Goal: Task Accomplishment & Management: Manage account settings

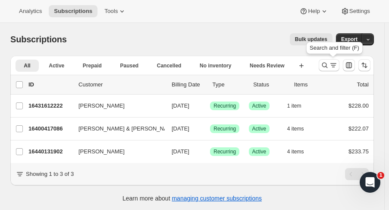
click at [325, 65] on icon "Search and filter results" at bounding box center [325, 65] width 9 height 9
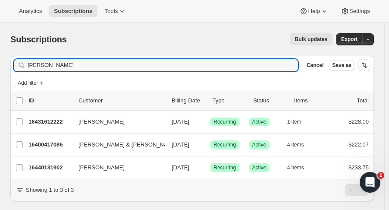
drag, startPoint x: 77, startPoint y: 70, endPoint x: -9, endPoint y: 75, distance: 86.0
click at [0, 75] on html "Analytics Subscriptions Tools Help Settings Skip to content Subscriptions. This…" at bounding box center [194, 105] width 389 height 210
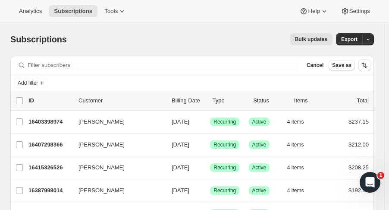
click at [371, 38] on icon "button" at bounding box center [369, 40] width 6 height 6
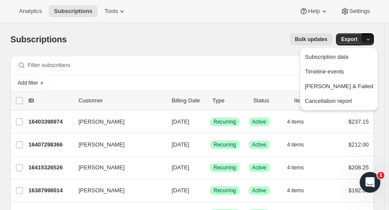
click at [348, 55] on span "Subscription data" at bounding box center [326, 57] width 43 height 6
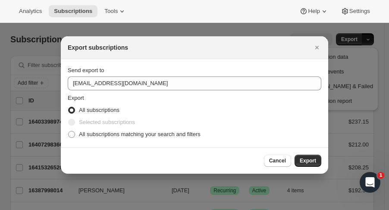
click at [315, 50] on icon "Close" at bounding box center [317, 47] width 9 height 9
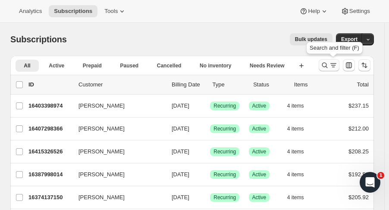
click at [329, 66] on icon "Search and filter results" at bounding box center [325, 65] width 9 height 9
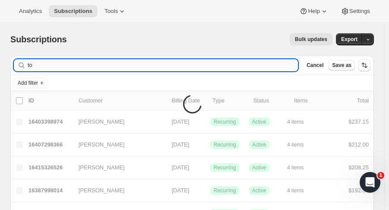
type input "t"
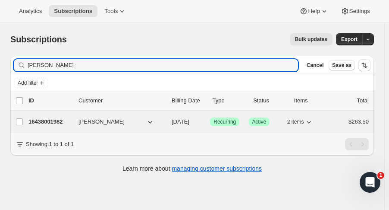
type input "[PERSON_NAME]"
click at [47, 121] on p "16438001982" at bounding box center [49, 121] width 43 height 9
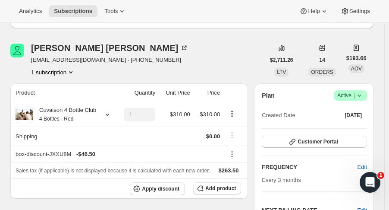
scroll to position [97, 0]
click at [106, 114] on icon at bounding box center [107, 114] width 9 height 9
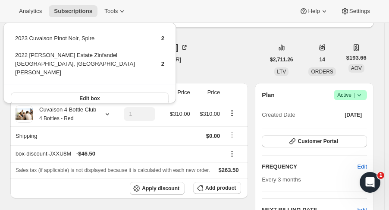
drag, startPoint x: 200, startPoint y: 61, endPoint x: 185, endPoint y: 42, distance: 24.3
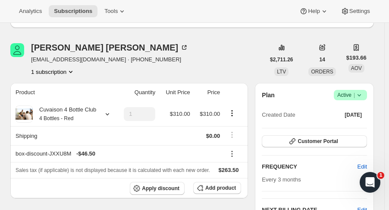
scroll to position [0, 0]
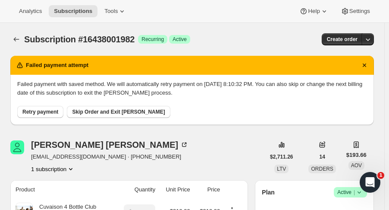
click at [28, 35] on span "Subscription #16438001982" at bounding box center [79, 39] width 111 height 9
click at [22, 36] on button "Subscriptions" at bounding box center [16, 39] width 12 height 12
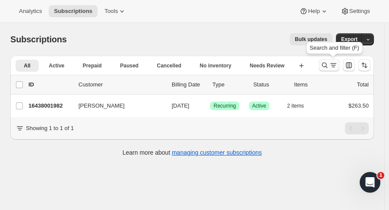
click at [328, 68] on icon "Search and filter results" at bounding box center [325, 65] width 9 height 9
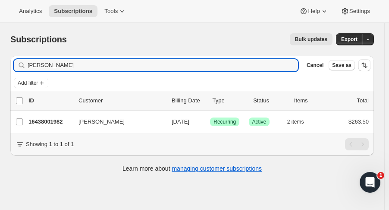
drag, startPoint x: 73, startPoint y: 64, endPoint x: -101, endPoint y: 63, distance: 174.0
click at [0, 63] on html "Analytics Subscriptions Tools Help Settings Skip to content Subscriptions. This…" at bounding box center [194, 105] width 389 height 210
drag, startPoint x: 51, startPoint y: 66, endPoint x: -70, endPoint y: 76, distance: 120.8
click at [0, 76] on html "Analytics Subscriptions Tools Help Settings Skip to content Subscriptions. This…" at bounding box center [194, 105] width 389 height 210
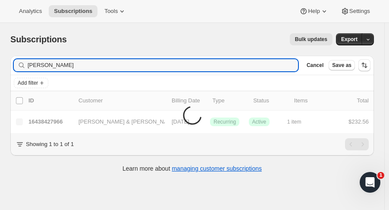
type input "[PERSON_NAME]"
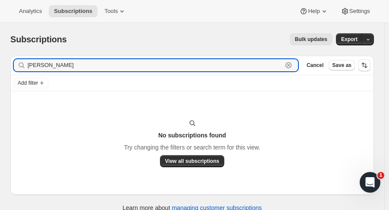
click at [292, 67] on icon "button" at bounding box center [289, 65] width 6 height 6
click at [155, 45] on div "Subscriptions. This page is ready Subscriptions Bulk updates More actions Bulk …" at bounding box center [192, 39] width 364 height 33
drag, startPoint x: 90, startPoint y: 65, endPoint x: -92, endPoint y: 63, distance: 181.8
click at [0, 63] on html "Analytics Subscriptions Tools Help Settings Skip to content Subscriptions. This…" at bounding box center [194, 105] width 389 height 210
type input "[PERSON_NAME]"
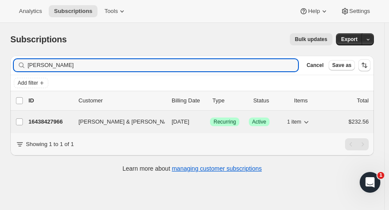
click at [47, 118] on p "16438427966" at bounding box center [49, 121] width 43 height 9
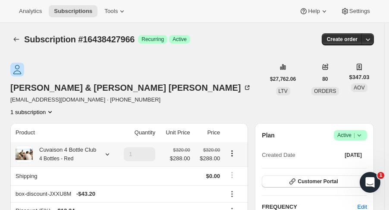
click at [104, 150] on icon at bounding box center [107, 154] width 9 height 9
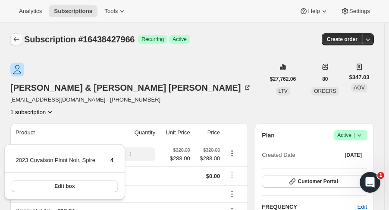
click at [18, 35] on button "Subscriptions" at bounding box center [16, 39] width 12 height 12
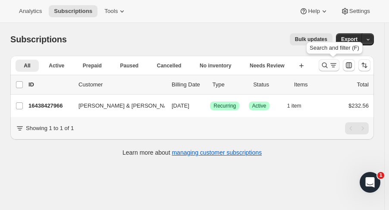
click at [328, 67] on icon "Search and filter results" at bounding box center [326, 66] width 6 height 6
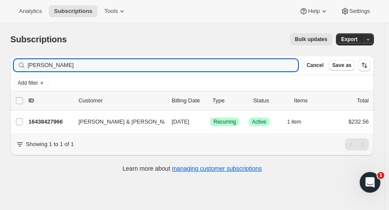
drag, startPoint x: 76, startPoint y: 63, endPoint x: -82, endPoint y: 62, distance: 157.2
click at [0, 62] on html "Analytics Subscriptions Tools Help Settings Skip to content Subscriptions. This…" at bounding box center [194, 105] width 389 height 210
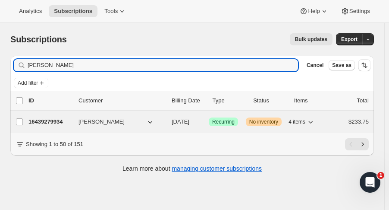
type input "[PERSON_NAME]"
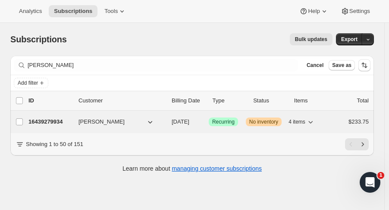
click at [42, 121] on p "16439279934" at bounding box center [49, 121] width 43 height 9
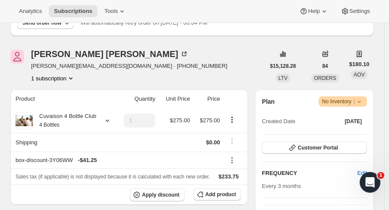
scroll to position [95, 0]
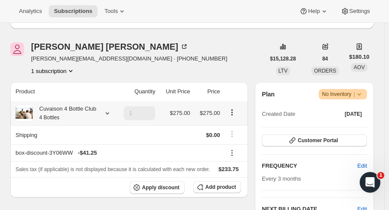
click at [106, 115] on icon at bounding box center [107, 113] width 9 height 9
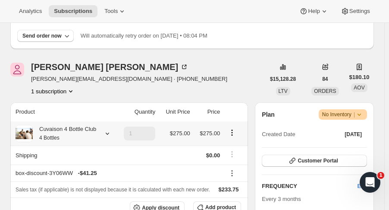
scroll to position [74, 0]
click at [106, 134] on icon at bounding box center [107, 134] width 9 height 9
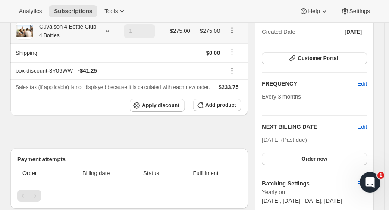
scroll to position [172, 0]
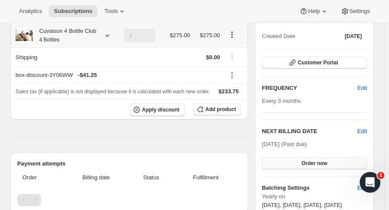
click at [319, 165] on span "Order now" at bounding box center [315, 163] width 26 height 7
click at [304, 167] on button "Click to confirm" at bounding box center [314, 163] width 105 height 12
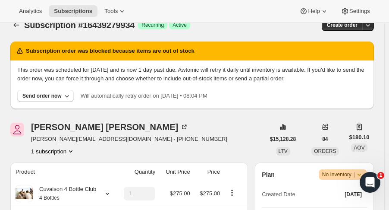
scroll to position [0, 0]
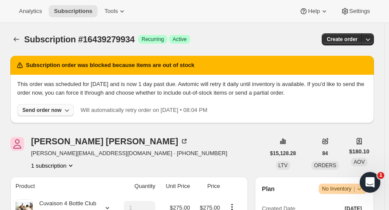
click at [52, 108] on div "Send order now" at bounding box center [41, 110] width 39 height 7
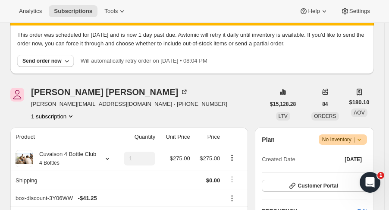
scroll to position [54, 0]
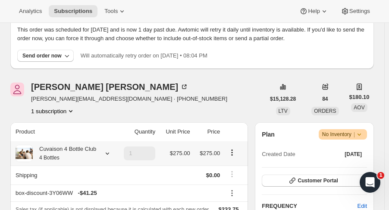
click at [109, 152] on icon at bounding box center [107, 153] width 9 height 9
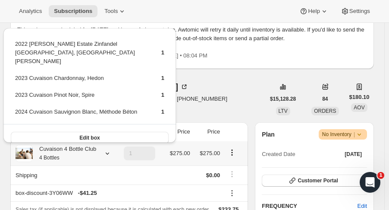
click at [109, 152] on icon at bounding box center [107, 153] width 9 height 9
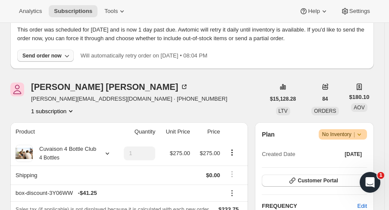
click at [43, 53] on div "Send order now" at bounding box center [41, 55] width 39 height 7
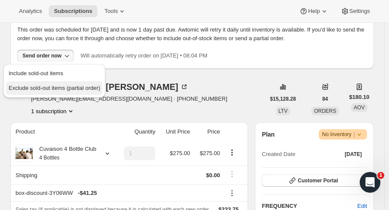
click at [48, 86] on span "Exclude sold-out items (partial order)" at bounding box center [55, 88] width 92 height 6
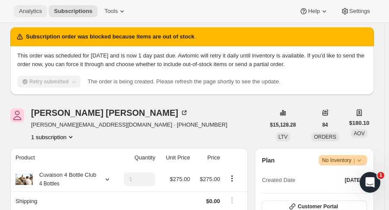
scroll to position [0, 0]
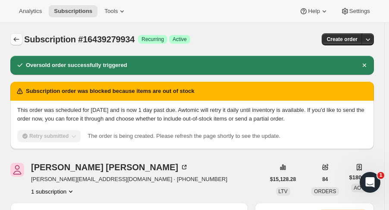
click at [17, 35] on icon "Subscriptions" at bounding box center [16, 39] width 9 height 9
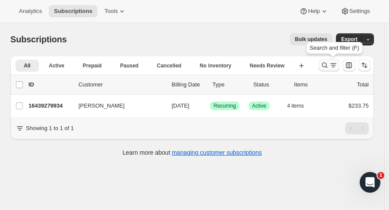
click at [327, 69] on icon "Search and filter results" at bounding box center [325, 65] width 9 height 9
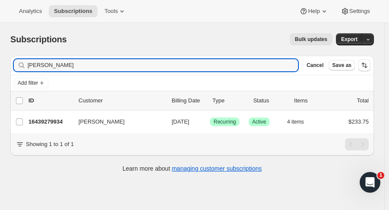
drag, startPoint x: 63, startPoint y: 70, endPoint x: -89, endPoint y: 77, distance: 151.7
click at [0, 77] on html "Analytics Subscriptions Tools Help Settings Skip to content Subscriptions. This…" at bounding box center [194, 105] width 389 height 210
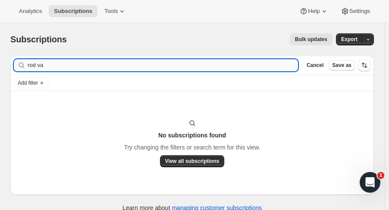
click at [72, 64] on input "rod va" at bounding box center [163, 65] width 271 height 12
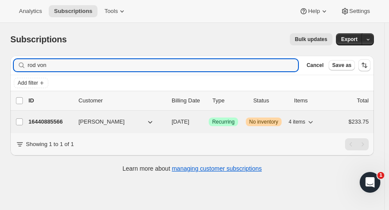
type input "rod von"
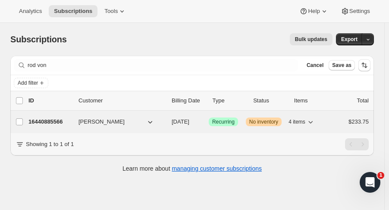
click at [60, 122] on p "16440885566" at bounding box center [49, 121] width 43 height 9
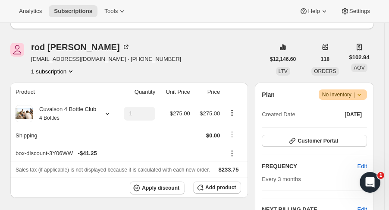
scroll to position [100, 0]
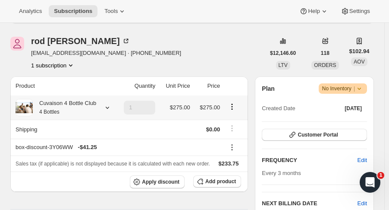
click at [105, 111] on icon at bounding box center [107, 107] width 9 height 9
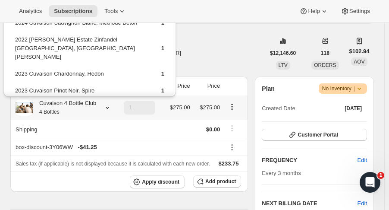
click at [105, 111] on icon at bounding box center [107, 107] width 9 height 9
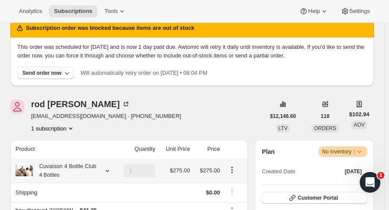
scroll to position [0, 0]
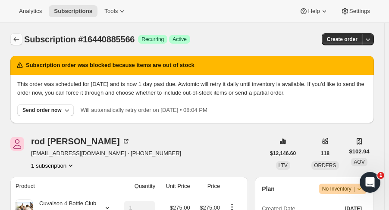
click at [16, 35] on icon "Subscriptions" at bounding box center [16, 39] width 9 height 9
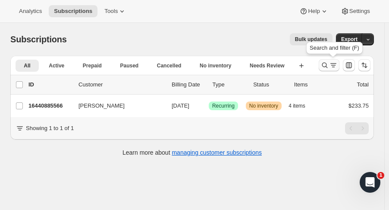
click at [327, 69] on icon "Search and filter results" at bounding box center [325, 65] width 9 height 9
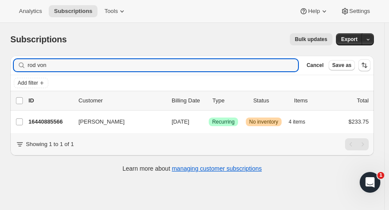
drag, startPoint x: 57, startPoint y: 64, endPoint x: -79, endPoint y: 78, distance: 135.9
click at [0, 78] on html "Analytics Subscriptions Tools Help Settings Skip to content Subscriptions. This…" at bounding box center [194, 105] width 389 height 210
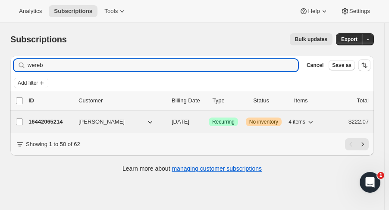
type input "wereb"
click at [47, 120] on p "16442065214" at bounding box center [49, 121] width 43 height 9
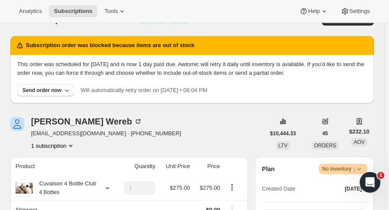
scroll to position [83, 0]
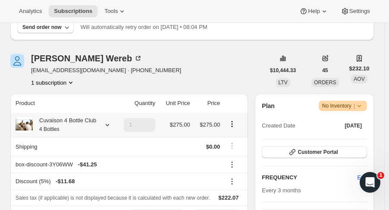
click at [108, 129] on div "Cuvaison 4 Bottle Club 4 Bottles" at bounding box center [64, 124] width 97 height 17
click at [107, 124] on icon at bounding box center [107, 124] width 9 height 9
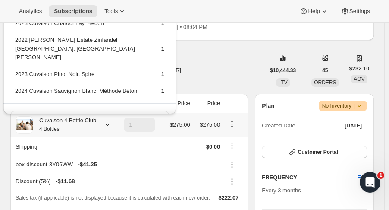
click at [107, 124] on icon at bounding box center [107, 124] width 9 height 9
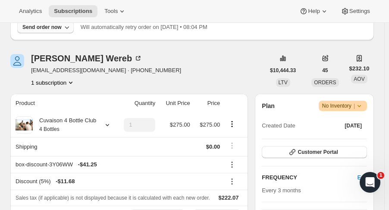
scroll to position [0, 0]
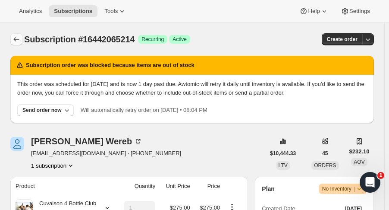
click at [11, 39] on button "Subscriptions" at bounding box center [16, 39] width 12 height 12
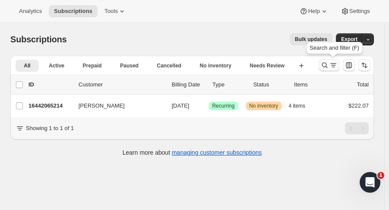
click at [329, 62] on icon "Search and filter results" at bounding box center [325, 65] width 9 height 9
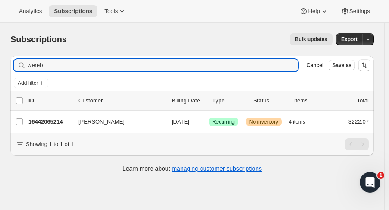
drag, startPoint x: 62, startPoint y: 64, endPoint x: -89, endPoint y: 71, distance: 151.3
click at [0, 71] on html "Analytics Subscriptions Tools Help Settings Skip to content Subscriptions. This…" at bounding box center [194, 105] width 389 height 210
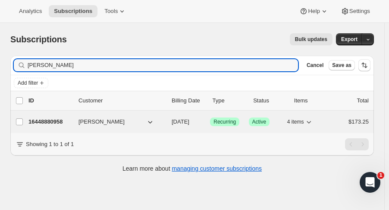
type input "[PERSON_NAME]"
click at [39, 120] on p "16448880958" at bounding box center [49, 121] width 43 height 9
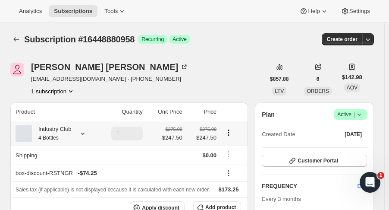
click at [84, 133] on icon at bounding box center [83, 133] width 9 height 9
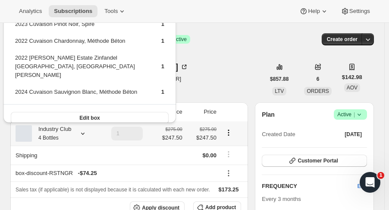
click at [84, 133] on icon at bounding box center [83, 133] width 9 height 9
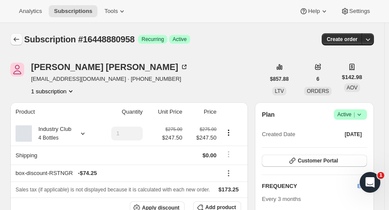
click at [16, 40] on icon "Subscriptions" at bounding box center [16, 39] width 9 height 9
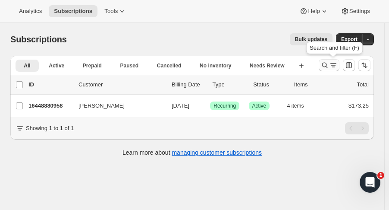
click at [324, 67] on button "Search and filter results" at bounding box center [329, 65] width 21 height 12
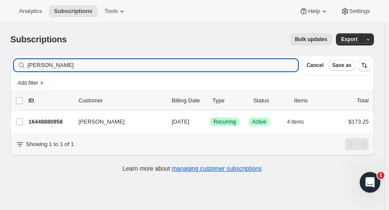
drag, startPoint x: 80, startPoint y: 66, endPoint x: -78, endPoint y: 57, distance: 158.3
click at [0, 57] on html "Analytics Subscriptions Tools Help Settings Skip to content Subscriptions. This…" at bounding box center [194, 105] width 389 height 210
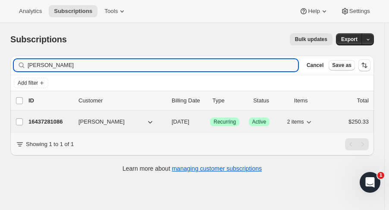
type input "[PERSON_NAME]"
click at [33, 121] on p "16437281086" at bounding box center [49, 121] width 43 height 9
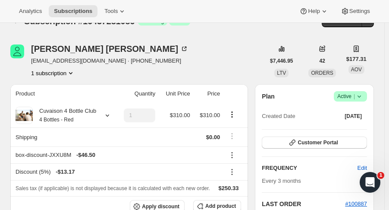
scroll to position [20, 0]
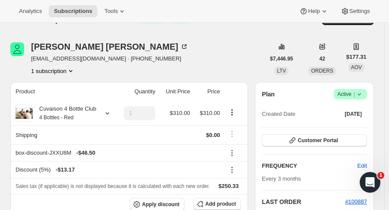
click at [107, 113] on icon at bounding box center [107, 113] width 9 height 9
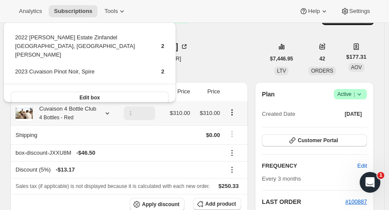
click at [262, 48] on div "[PERSON_NAME] [EMAIL_ADDRESS][DOMAIN_NAME] · [PHONE_NUMBER] 1 subscription" at bounding box center [137, 58] width 255 height 33
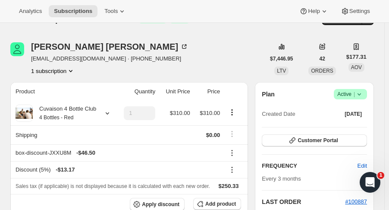
scroll to position [0, 0]
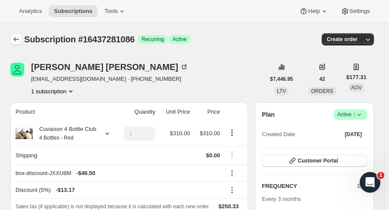
click at [15, 36] on icon "Subscriptions" at bounding box center [16, 39] width 9 height 9
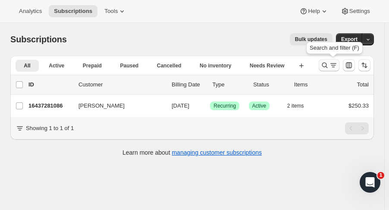
click at [325, 69] on icon "Search and filter results" at bounding box center [325, 65] width 9 height 9
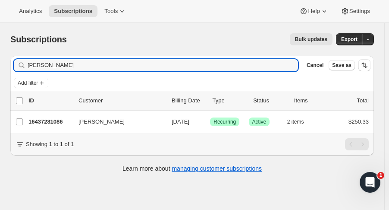
drag, startPoint x: 71, startPoint y: 69, endPoint x: -78, endPoint y: 83, distance: 149.7
click at [0, 83] on html "Analytics Subscriptions Tools Help Settings Skip to content Subscriptions. This…" at bounding box center [194, 105] width 389 height 210
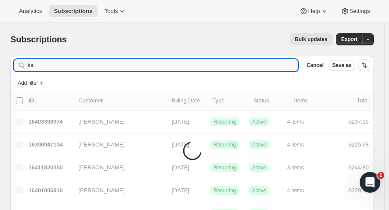
type input "k"
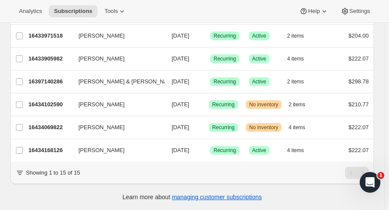
scroll to position [296, 0]
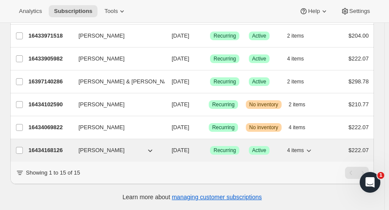
type input "[PERSON_NAME]"
click at [58, 146] on p "16434168126" at bounding box center [49, 150] width 43 height 9
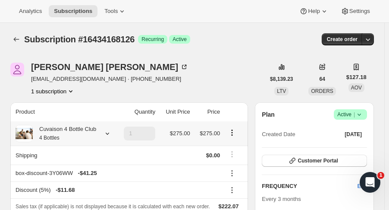
click at [107, 130] on icon at bounding box center [107, 133] width 9 height 9
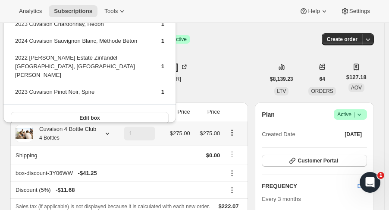
click at [212, 54] on div "Subscription #16434168126. This page is ready Subscription #16434168126 Success…" at bounding box center [192, 39] width 364 height 33
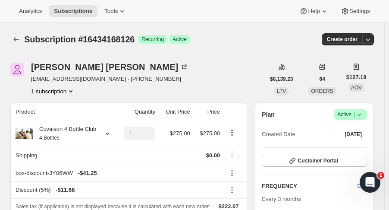
click at [15, 37] on icon "Subscriptions" at bounding box center [16, 39] width 9 height 9
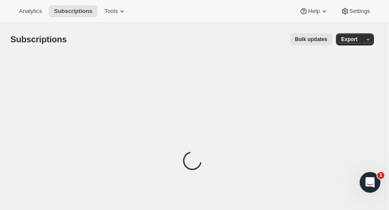
click at [358, 72] on div "Loading" at bounding box center [192, 162] width 364 height 212
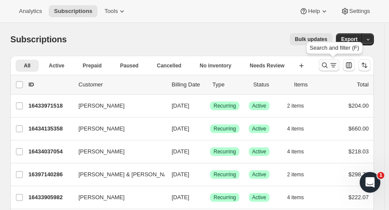
click at [329, 63] on icon "Search and filter results" at bounding box center [325, 65] width 9 height 9
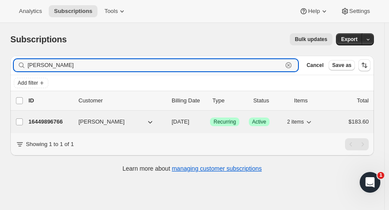
type input "[PERSON_NAME]"
click at [35, 122] on p "16449896766" at bounding box center [49, 121] width 43 height 9
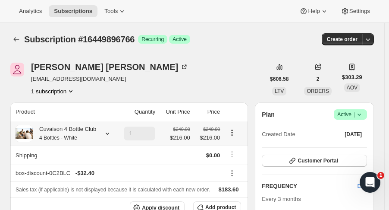
click at [105, 137] on icon at bounding box center [107, 133] width 9 height 9
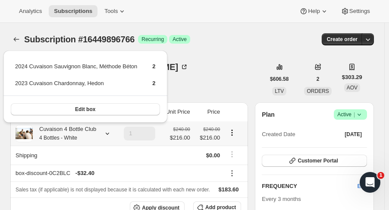
click at [105, 137] on icon at bounding box center [107, 133] width 9 height 9
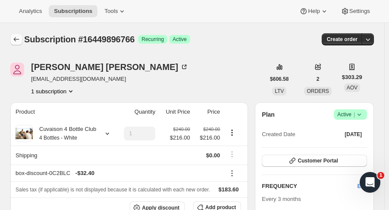
click at [12, 41] on button "Subscriptions" at bounding box center [16, 39] width 12 height 12
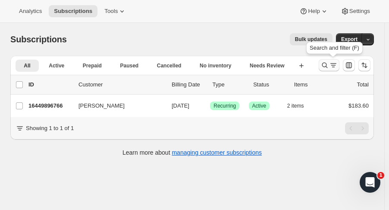
click at [329, 70] on button "Search and filter results" at bounding box center [329, 65] width 21 height 12
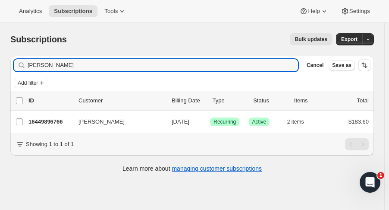
drag, startPoint x: 71, startPoint y: 67, endPoint x: 7, endPoint y: 66, distance: 64.3
click at [7, 66] on div "Filter subscribers [PERSON_NAME] Clear Cancel Save as Add filter 0 selected Upd…" at bounding box center [188, 115] width 371 height 133
type input "[PERSON_NAME]"
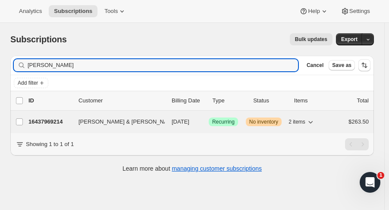
click at [44, 120] on p "16437969214" at bounding box center [49, 121] width 43 height 9
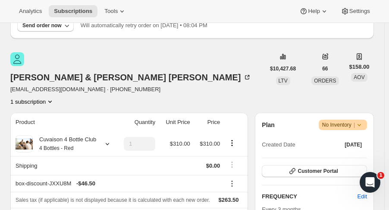
scroll to position [89, 0]
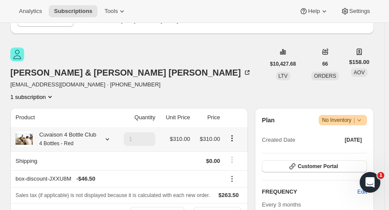
click at [106, 135] on icon at bounding box center [107, 139] width 9 height 9
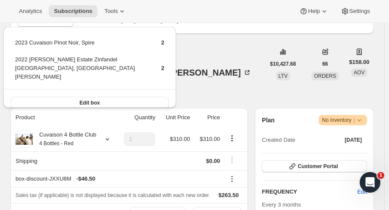
click at [218, 62] on div "[PERSON_NAME] & [PERSON_NAME] [EMAIL_ADDRESS][DOMAIN_NAME] · [PHONE_NUMBER] 1 s…" at bounding box center [137, 74] width 255 height 54
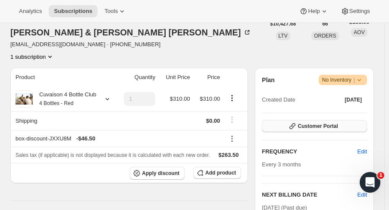
scroll to position [138, 0]
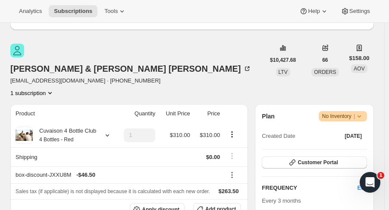
scroll to position [0, 0]
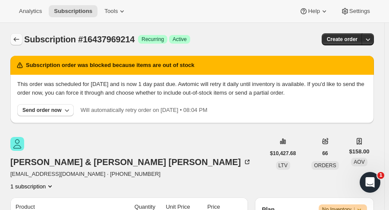
click at [18, 38] on icon "Subscriptions" at bounding box center [16, 39] width 9 height 9
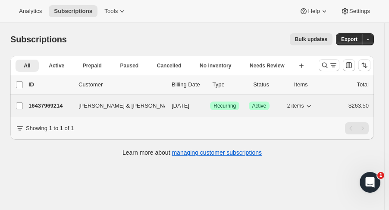
click at [55, 103] on p "16437969214" at bounding box center [49, 105] width 43 height 9
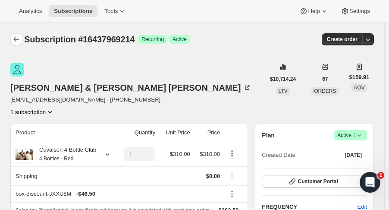
click at [15, 38] on icon "Subscriptions" at bounding box center [17, 39] width 6 height 4
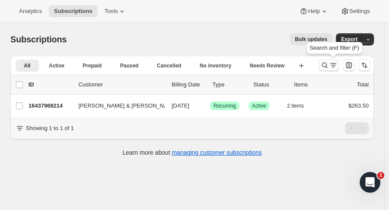
click at [328, 67] on icon "Search and filter results" at bounding box center [326, 66] width 6 height 6
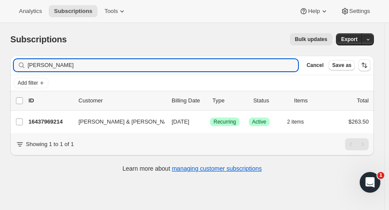
drag, startPoint x: 58, startPoint y: 70, endPoint x: -54, endPoint y: 65, distance: 112.0
click at [0, 65] on html "Analytics Subscriptions Tools Help Settings Skip to content Subscriptions. This…" at bounding box center [194, 105] width 389 height 210
type input "[PERSON_NAME]"
click at [293, 65] on icon "button" at bounding box center [289, 65] width 9 height 9
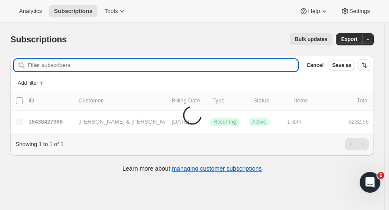
click at [81, 68] on input "Filter subscribers" at bounding box center [163, 65] width 271 height 12
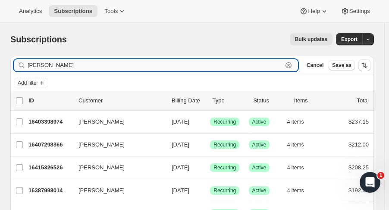
type input "[PERSON_NAME]"
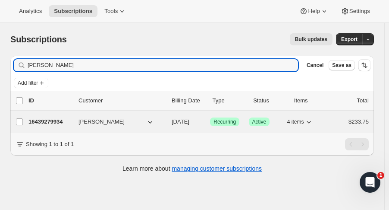
click at [55, 127] on div "16439279934 [PERSON_NAME] [DATE] Success Recurring Success Active 4 items $233.…" at bounding box center [198, 122] width 341 height 12
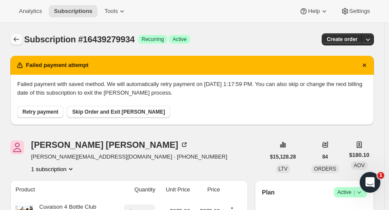
click at [16, 42] on icon "Subscriptions" at bounding box center [16, 39] width 9 height 9
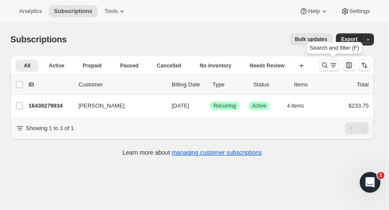
click at [329, 70] on button "Search and filter results" at bounding box center [329, 65] width 21 height 12
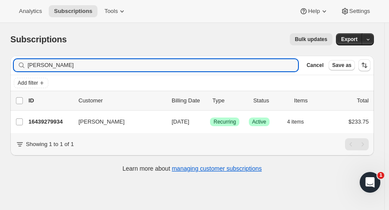
drag, startPoint x: 56, startPoint y: 66, endPoint x: -78, endPoint y: 78, distance: 134.3
click at [0, 78] on html "Analytics Subscriptions Tools Help Settings Skip to content Subscriptions. This…" at bounding box center [194, 105] width 389 height 210
type input "[PERSON_NAME]"
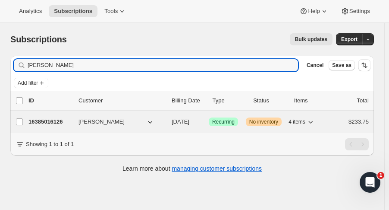
click at [39, 120] on p "16385016126" at bounding box center [49, 121] width 43 height 9
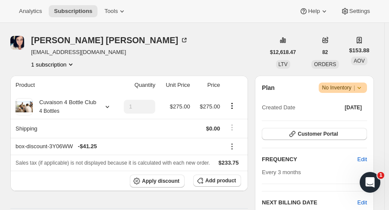
scroll to position [101, 0]
click at [106, 107] on icon at bounding box center [107, 107] width 9 height 9
click at [361, 88] on icon at bounding box center [359, 88] width 9 height 9
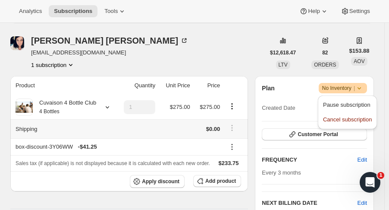
click at [243, 37] on div "[PERSON_NAME] [PERSON_NAME][EMAIL_ADDRESS][DOMAIN_NAME] 1 subscription" at bounding box center [137, 52] width 255 height 33
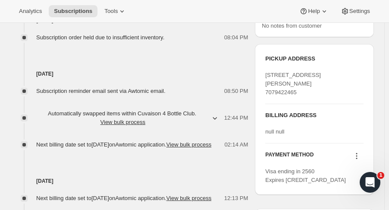
scroll to position [429, 0]
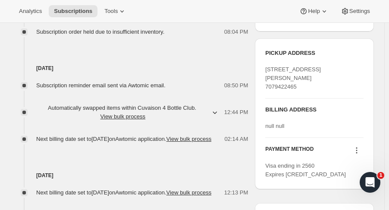
click at [215, 109] on icon "button" at bounding box center [215, 112] width 9 height 9
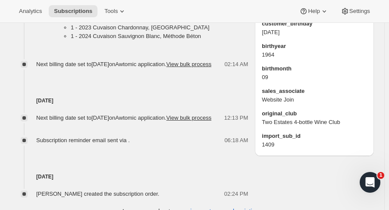
scroll to position [640, 0]
